Goal: Task Accomplishment & Management: Complete application form

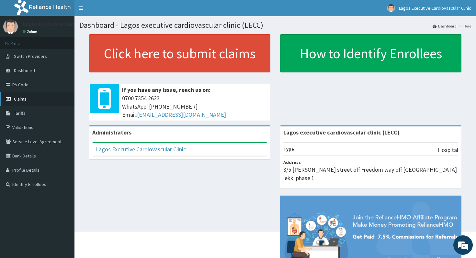
click at [30, 102] on link "Claims" at bounding box center [37, 99] width 74 height 14
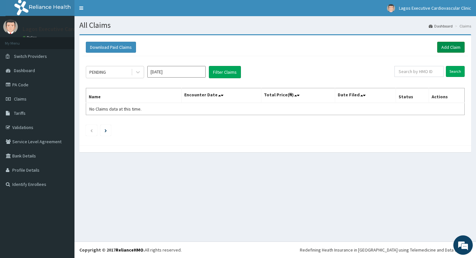
click at [453, 43] on link "Add Claim" at bounding box center [451, 47] width 28 height 11
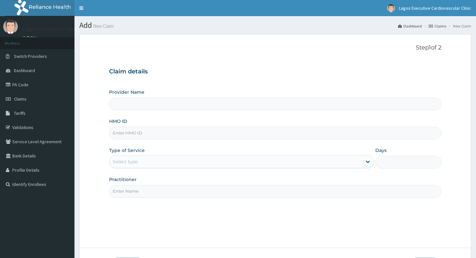
click at [259, 131] on input "HMO ID" at bounding box center [275, 133] width 332 height 13
paste input "LRY/10004/A"
type input "LRY/10004/A"
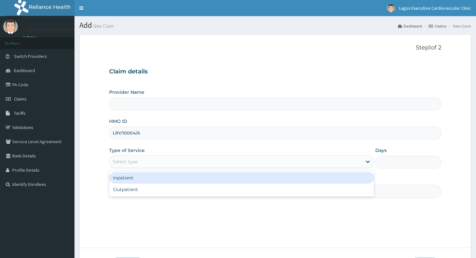
click at [221, 165] on div "Select type" at bounding box center [235, 162] width 253 height 10
type input "Lagos executive cardiovascular clinic (LECC)"
click at [221, 182] on div "Inpatient" at bounding box center [241, 178] width 265 height 12
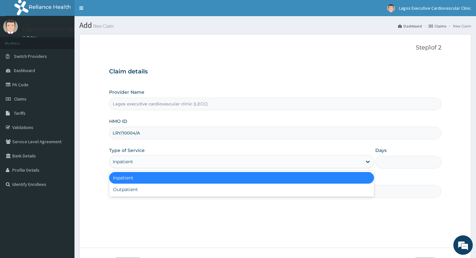
click at [208, 162] on div "Inpatient" at bounding box center [235, 162] width 253 height 10
click at [208, 185] on div "Outpatient" at bounding box center [241, 190] width 265 height 12
type input "1"
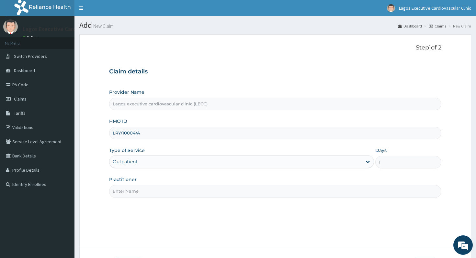
click at [208, 189] on input "Practitioner" at bounding box center [275, 191] width 332 height 13
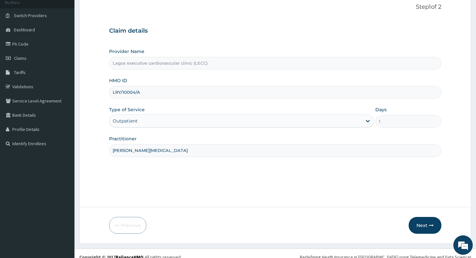
scroll to position [48, 0]
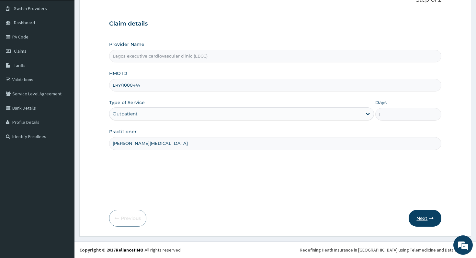
type input "[PERSON_NAME][MEDICAL_DATA]"
click at [416, 217] on button "Next" at bounding box center [425, 218] width 33 height 17
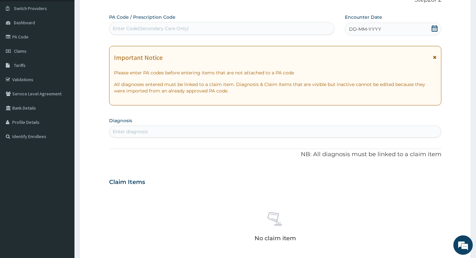
scroll to position [0, 0]
click at [216, 25] on div "Enter Code(Secondary Care Only)" at bounding box center [221, 28] width 225 height 10
paste input "PA/AF3CE1"
type input "PA/AF3CE1"
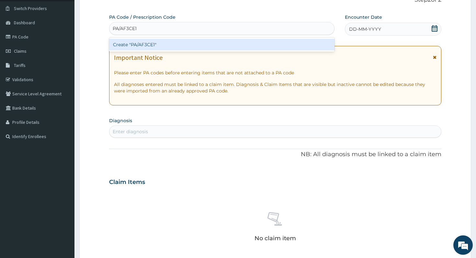
click at [224, 45] on div "Create "PA/AF3CE1"" at bounding box center [221, 45] width 225 height 12
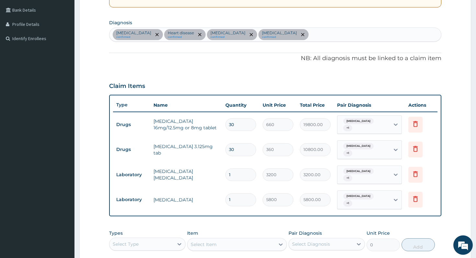
scroll to position [250, 0]
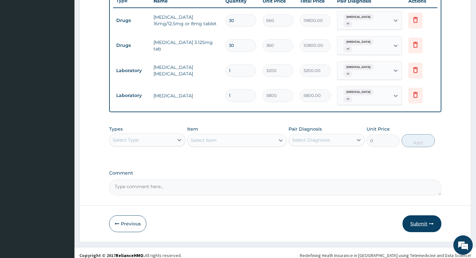
click at [423, 219] on button "Submit" at bounding box center [421, 224] width 39 height 17
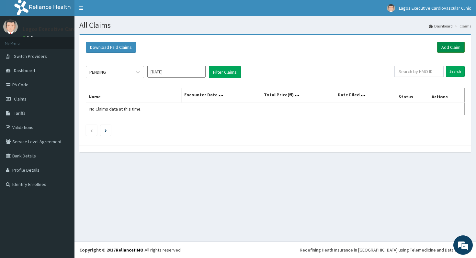
click at [452, 52] on link "Add Claim" at bounding box center [451, 47] width 28 height 11
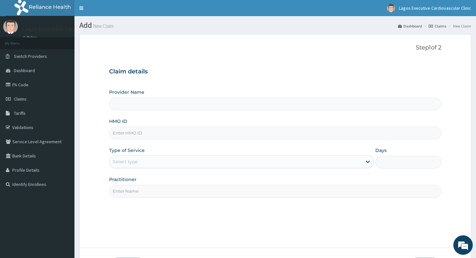
click at [204, 136] on input "HMO ID" at bounding box center [275, 133] width 332 height 13
paste input "LRY/10004/A"
type input "LRY/10004/A"
click at [182, 159] on div "Select type" at bounding box center [235, 162] width 253 height 10
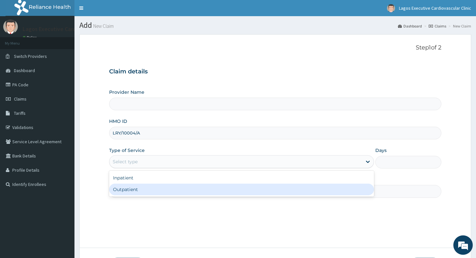
type input "Lagos executive cardiovascular clinic (LECC)"
click at [181, 189] on div "Outpatient" at bounding box center [241, 190] width 265 height 12
type input "1"
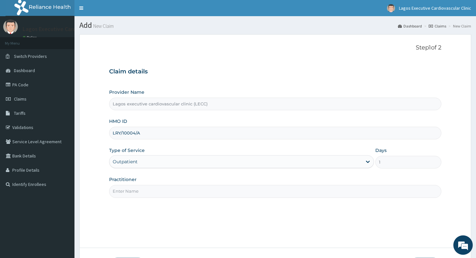
click at [168, 192] on input "Practitioner" at bounding box center [275, 191] width 332 height 13
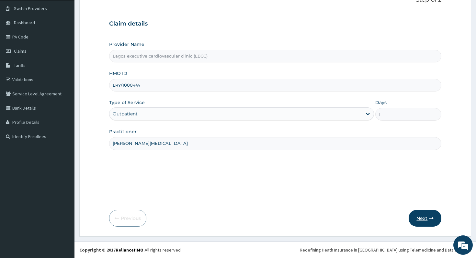
type input "[PERSON_NAME][MEDICAL_DATA]"
click at [419, 218] on button "Next" at bounding box center [425, 218] width 33 height 17
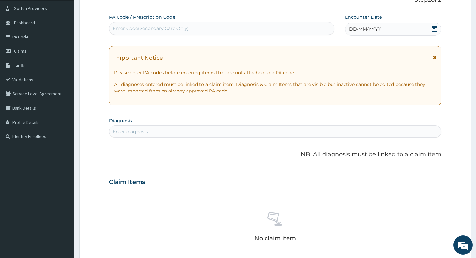
click at [237, 27] on div "Enter Code(Secondary Care Only)" at bounding box center [221, 28] width 225 height 10
paste input "PA/500AEE"
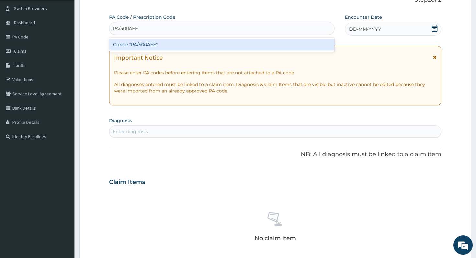
type input "PA/500AEE"
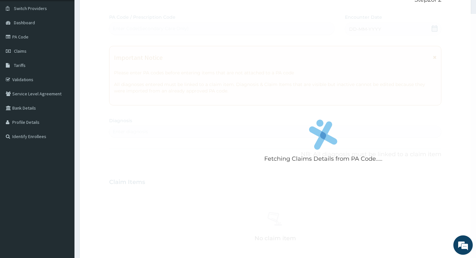
click at [242, 55] on div "Fetching Claims Details from PA Code..... PA Code / Prescription Code Enter Cod…" at bounding box center [275, 181] width 332 height 335
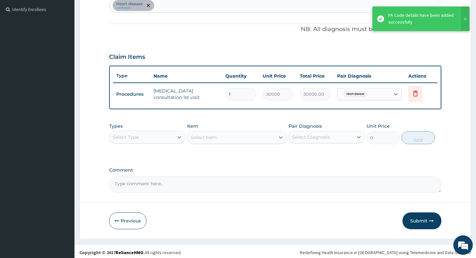
scroll to position [178, 0]
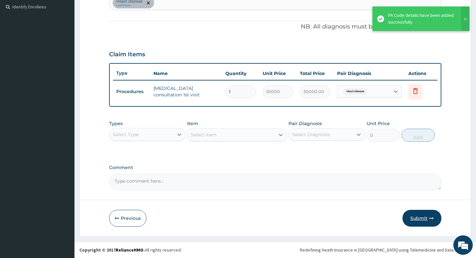
click at [417, 220] on button "Submit" at bounding box center [421, 218] width 39 height 17
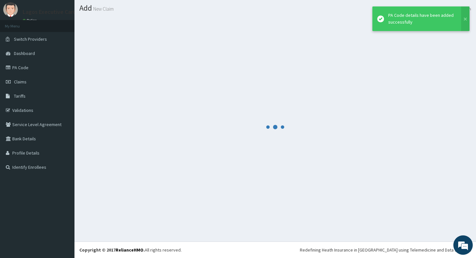
scroll to position [17, 0]
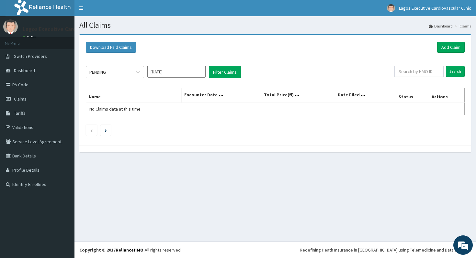
click at [161, 73] on input "[DATE]" at bounding box center [176, 72] width 58 height 12
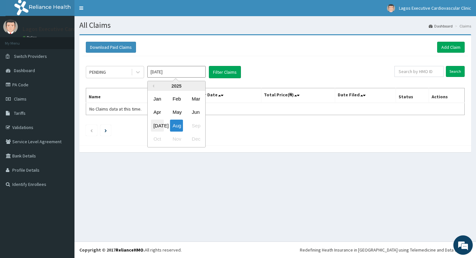
click at [152, 128] on div "[DATE]" at bounding box center [157, 126] width 13 height 12
type input "[DATE]"
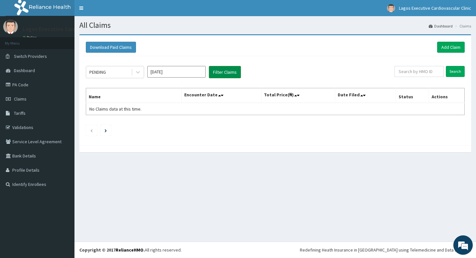
click at [211, 75] on button "Filter Claims" at bounding box center [225, 72] width 32 height 12
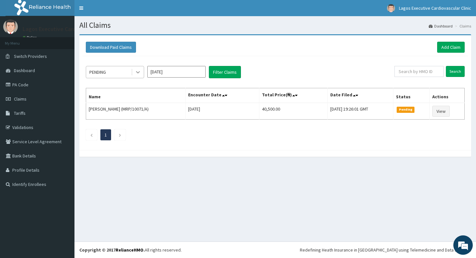
click at [141, 75] on icon at bounding box center [138, 72] width 6 height 6
click at [161, 75] on input "[DATE]" at bounding box center [176, 72] width 58 height 12
click at [115, 75] on div "PENDING" at bounding box center [108, 72] width 45 height 10
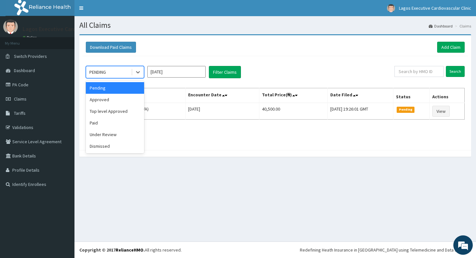
click at [118, 95] on div "Approved" at bounding box center [115, 100] width 58 height 12
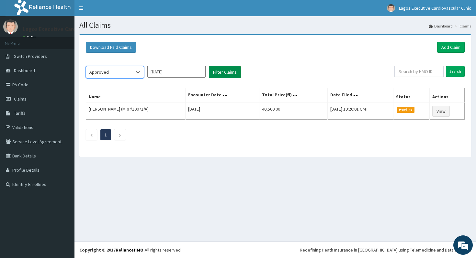
click at [213, 72] on button "Filter Claims" at bounding box center [225, 72] width 32 height 12
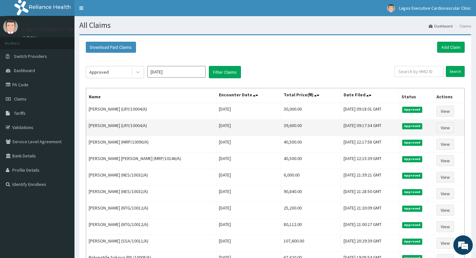
click at [281, 124] on td "39,600.00" at bounding box center [311, 128] width 60 height 17
copy td "39,600.00"
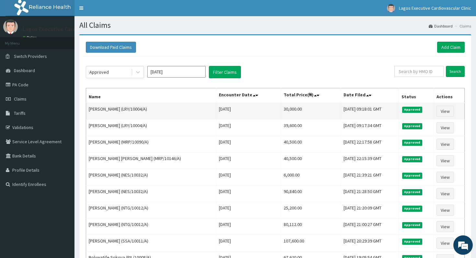
click at [281, 108] on td "30,000.00" at bounding box center [311, 111] width 60 height 17
copy td "30,000.00"
drag, startPoint x: 120, startPoint y: 110, endPoint x: 88, endPoint y: 107, distance: 31.9
click at [89, 108] on td "[PERSON_NAME] (LRY/10004/A)" at bounding box center [151, 111] width 130 height 17
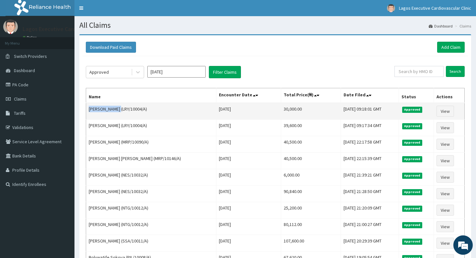
copy td "[PERSON_NAME]"
